Goal: Information Seeking & Learning: Learn about a topic

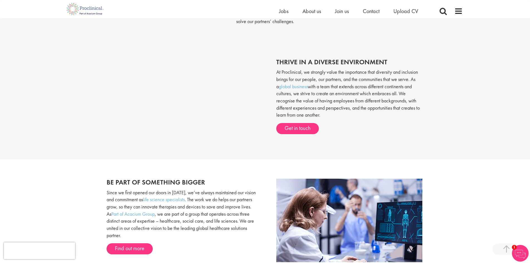
scroll to position [139, 0]
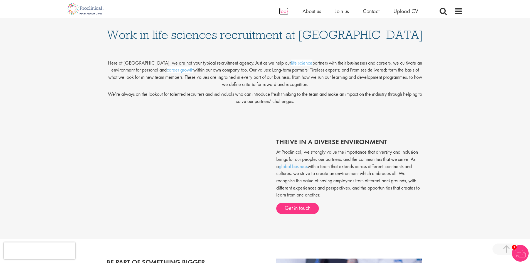
click at [284, 12] on span "Jobs" at bounding box center [283, 11] width 9 height 7
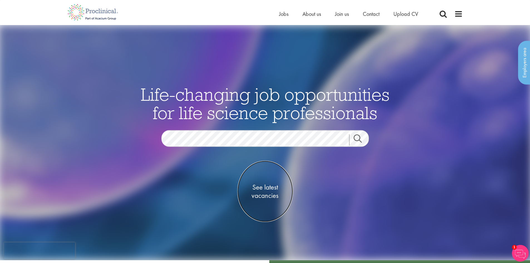
click at [264, 190] on span "See latest vacancies" at bounding box center [265, 191] width 56 height 17
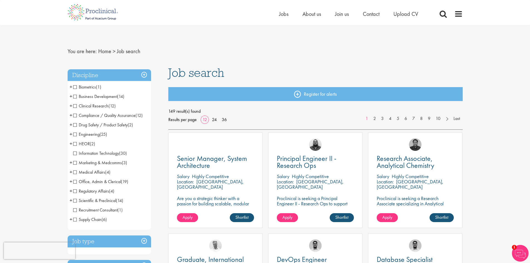
click at [71, 105] on span "+" at bounding box center [71, 105] width 3 height 8
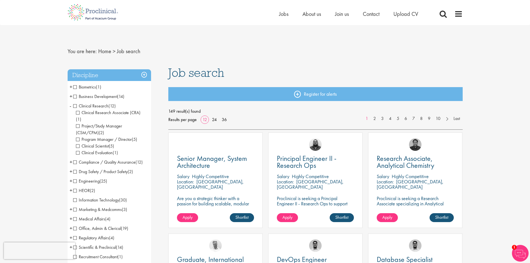
click at [71, 105] on span "-" at bounding box center [71, 105] width 2 height 8
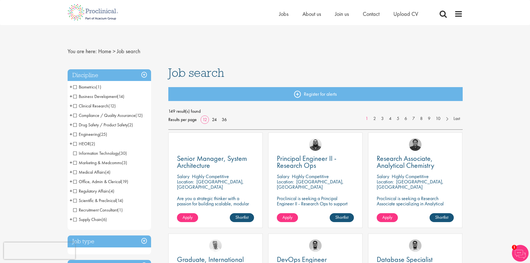
click at [92, 154] on span "Information Technology" at bounding box center [96, 153] width 46 height 6
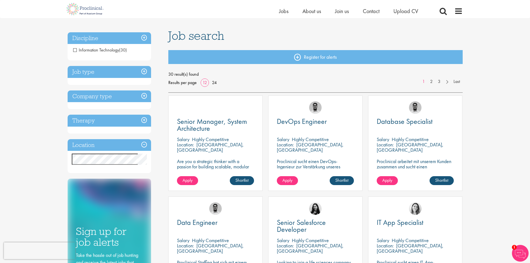
scroll to position [28, 0]
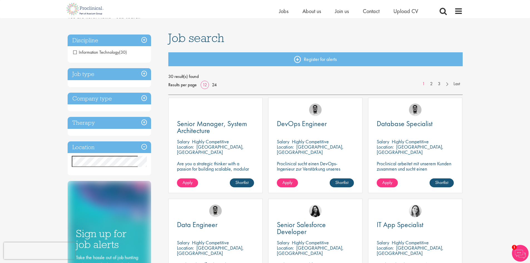
click at [75, 53] on span "Information Technology" at bounding box center [96, 52] width 46 height 6
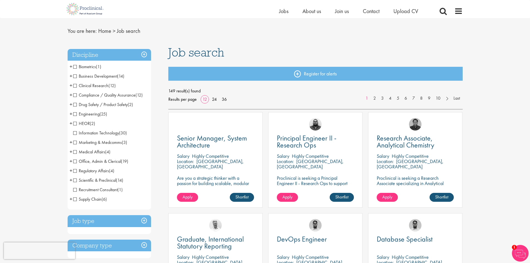
scroll to position [139, 0]
